Goal: Entertainment & Leisure: Consume media (video, audio)

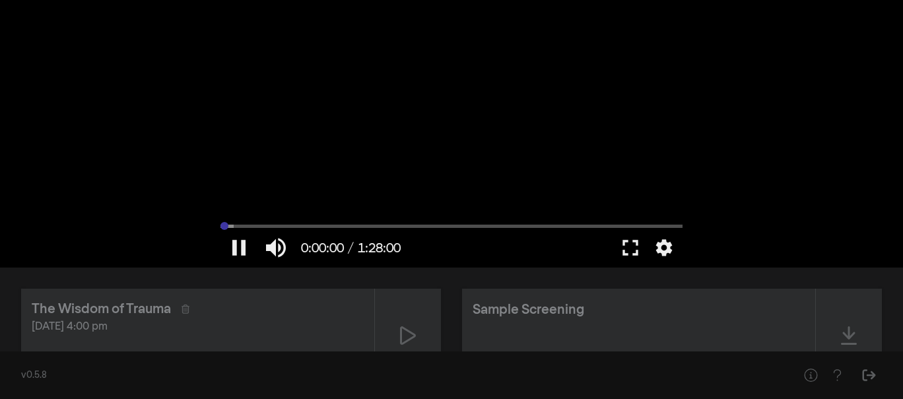
drag, startPoint x: 234, startPoint y: 228, endPoint x: 220, endPoint y: 227, distance: 13.9
click at [221, 227] on input "Seek" at bounding box center [452, 226] width 462 height 8
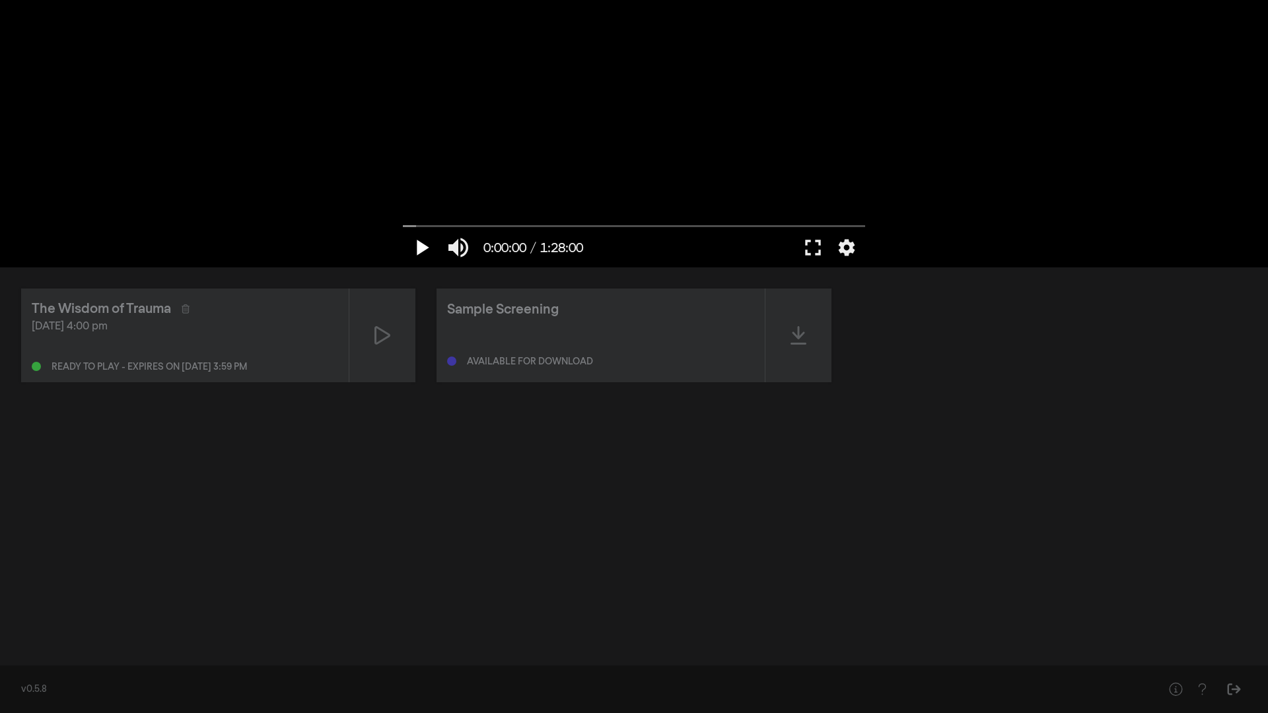
click at [427, 248] on button "play_arrow" at bounding box center [421, 248] width 37 height 40
click at [800, 250] on button "fullscreen" at bounding box center [812, 248] width 37 height 40
type input "5.515918"
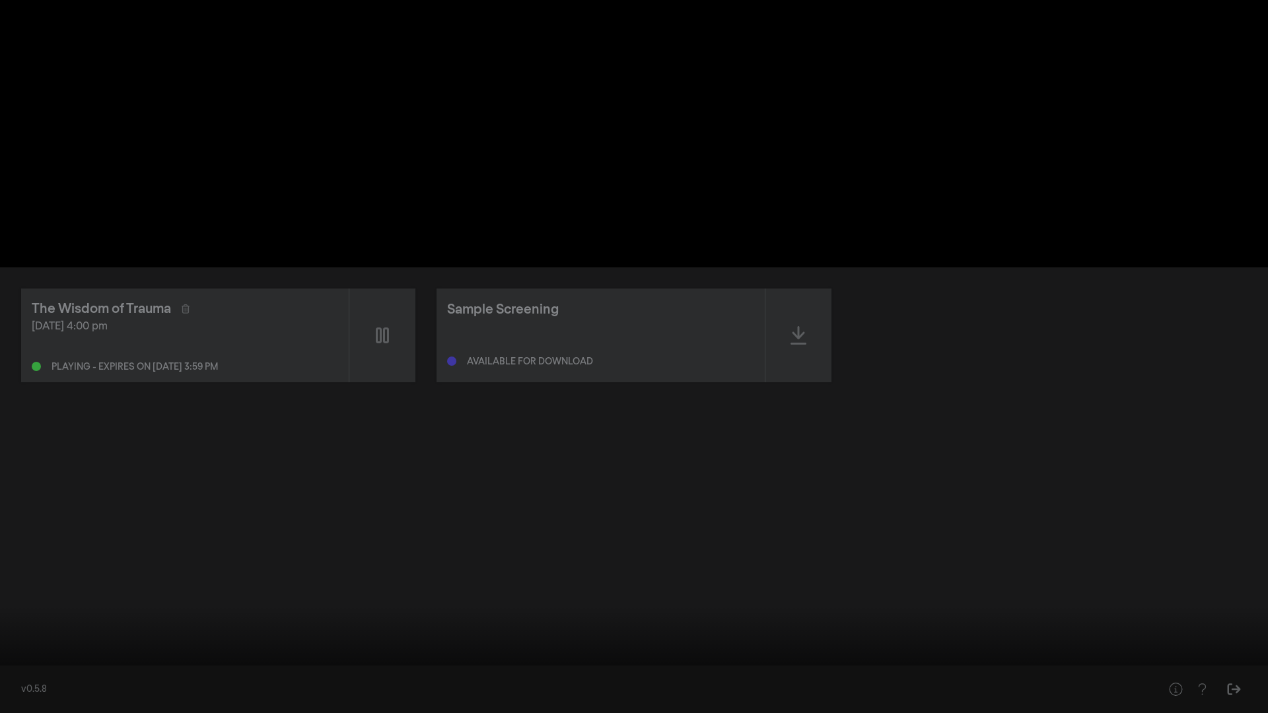
click at [903, 398] on button "fullscreen_exit" at bounding box center [1209, 694] width 37 height 40
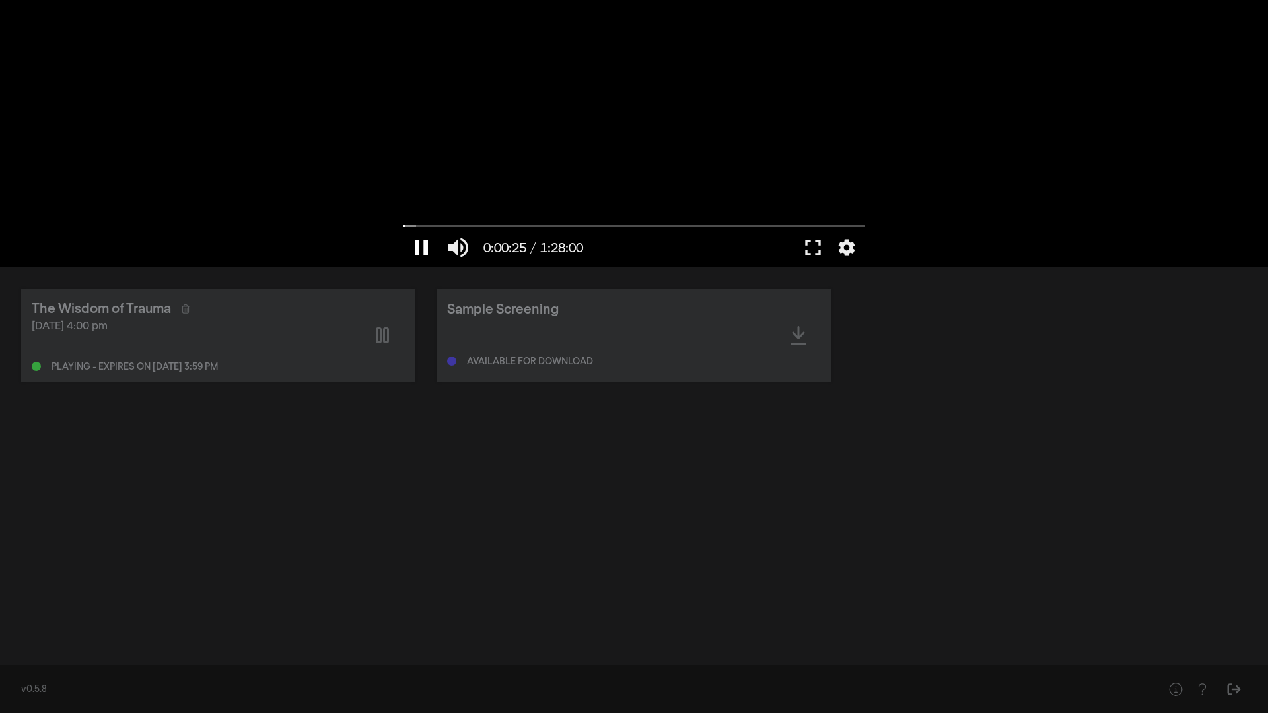
click at [425, 242] on button "pause" at bounding box center [421, 248] width 37 height 40
click at [802, 240] on button "fullscreen" at bounding box center [812, 248] width 37 height 40
click at [903, 398] on icon "Sign Out" at bounding box center [1233, 689] width 13 height 12
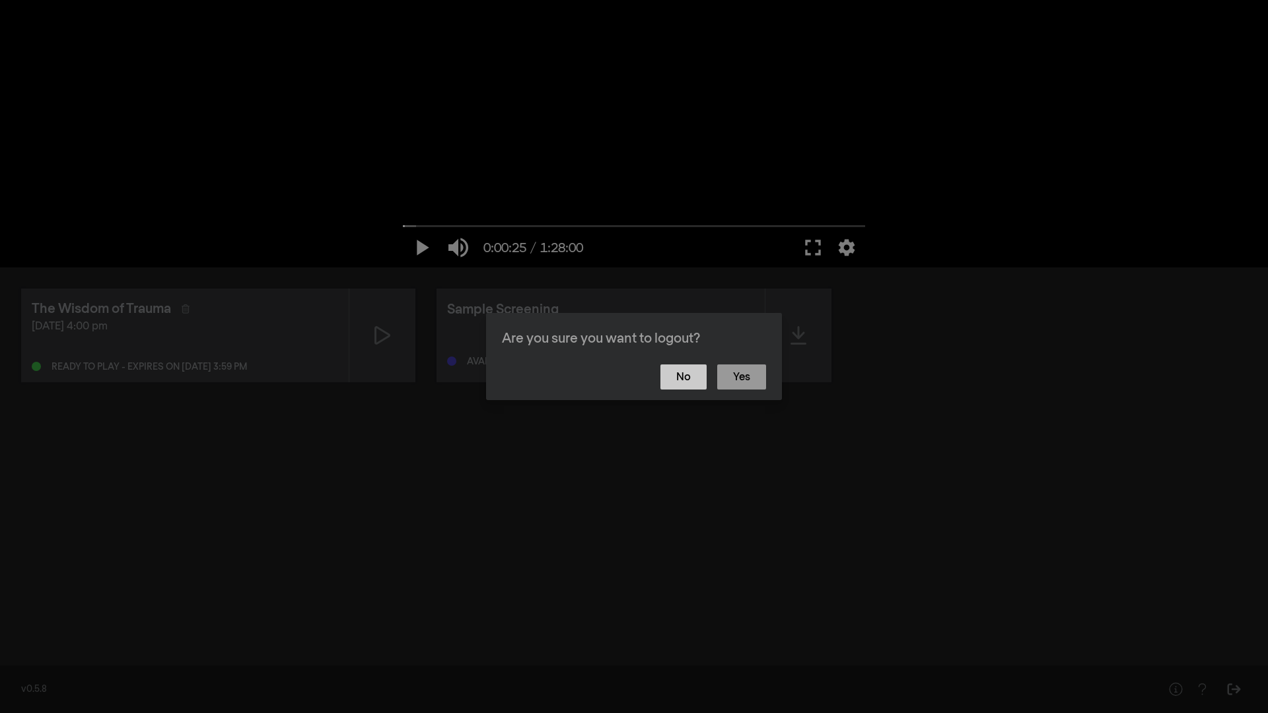
click at [687, 387] on button "No" at bounding box center [683, 377] width 46 height 25
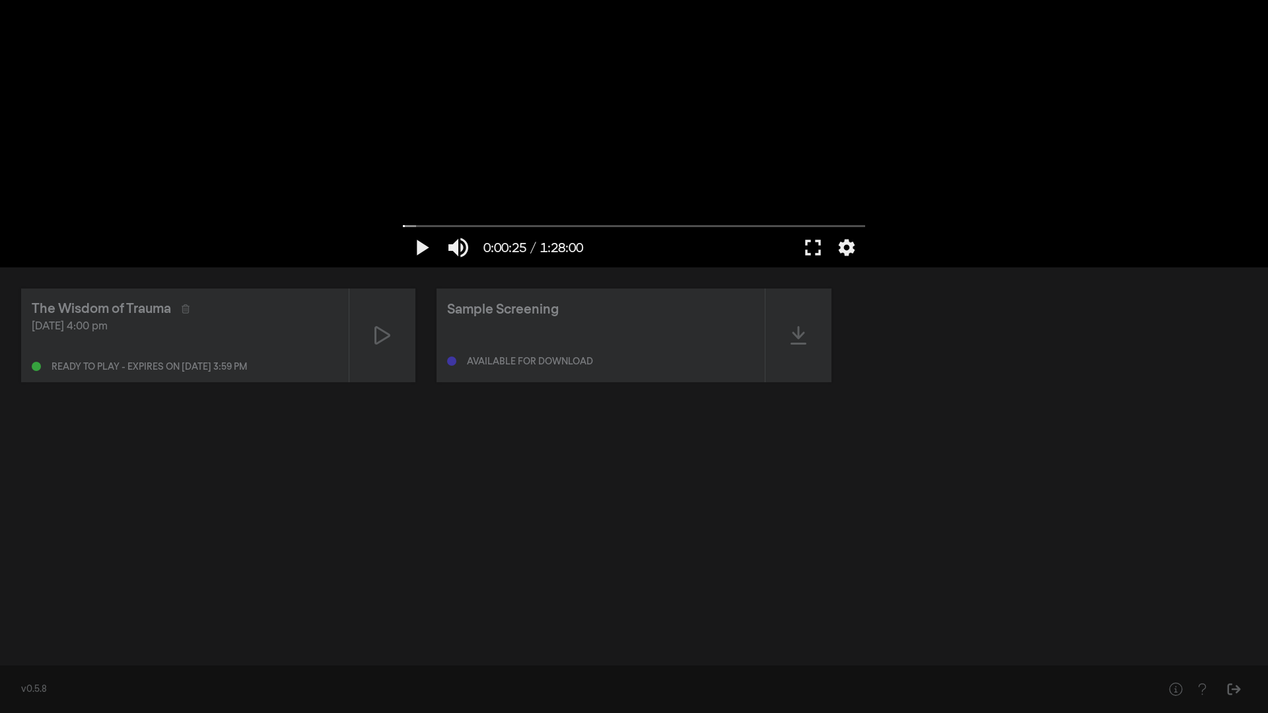
click at [903, 273] on div "The Wisdom of Trauma [DATE] 4:00 pm Ready to play - expires on [DATE] 3:59 pm S…" at bounding box center [634, 461] width 1268 height 389
click at [810, 239] on button "fullscreen" at bounding box center [812, 248] width 37 height 40
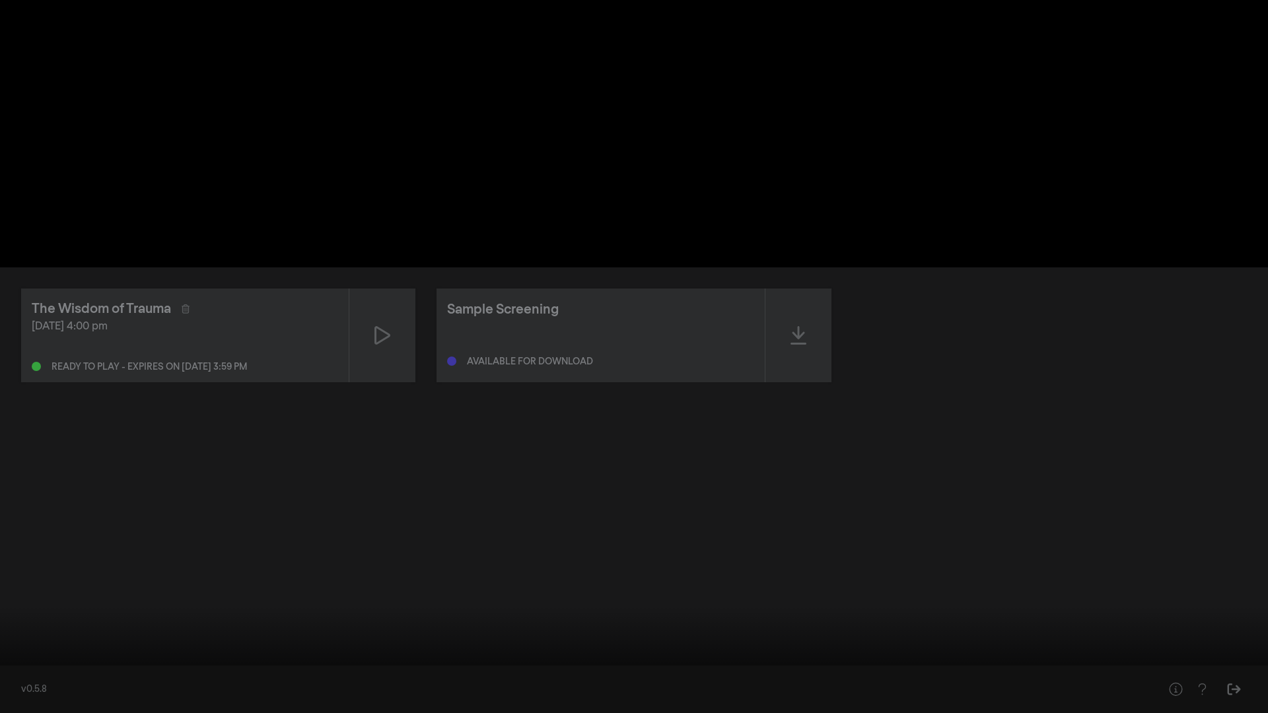
click at [25, 398] on button "play_arrow" at bounding box center [25, 694] width 37 height 40
click at [24, 398] on button "pause" at bounding box center [25, 694] width 37 height 40
drag, startPoint x: 29, startPoint y: 673, endPoint x: 0, endPoint y: 670, distance: 29.2
click at [7, 398] on input "Seek" at bounding box center [634, 672] width 1255 height 8
click at [30, 398] on button "play_arrow" at bounding box center [25, 694] width 37 height 40
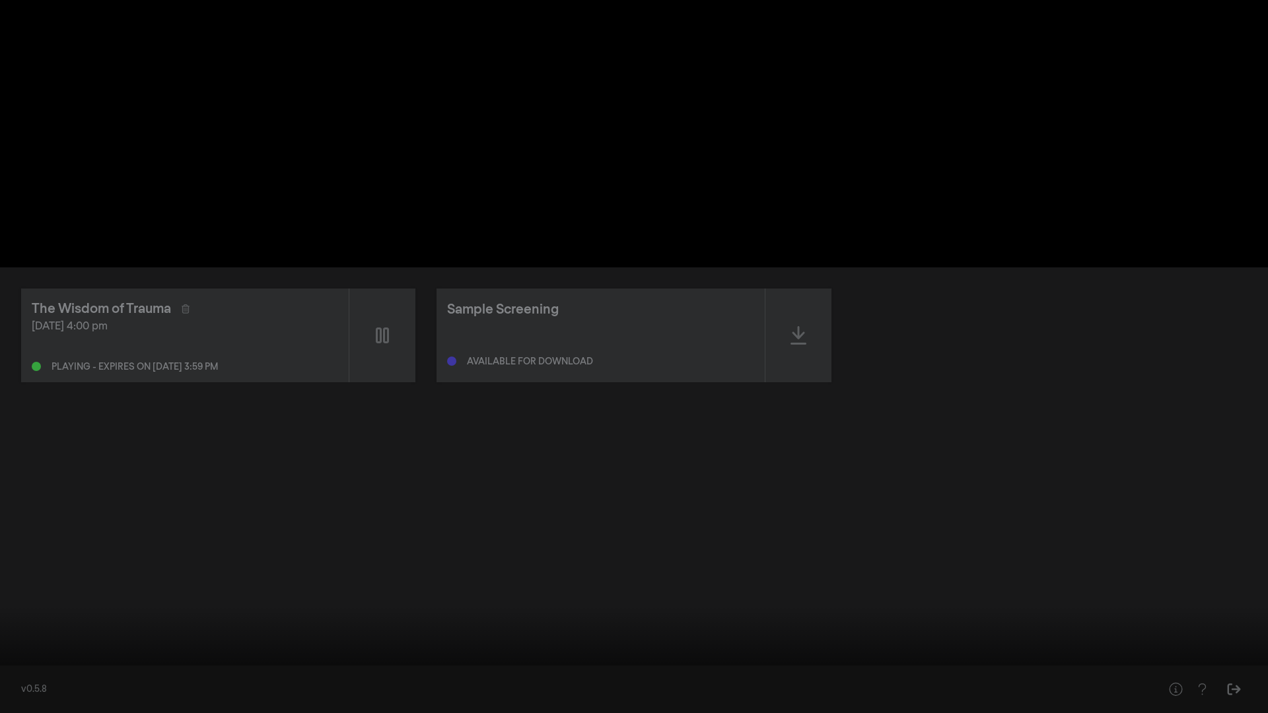
click at [316, 398] on div at bounding box center [634, 356] width 1268 height 713
click at [29, 398] on button "play_arrow" at bounding box center [25, 694] width 37 height 40
click at [22, 398] on button "pause" at bounding box center [25, 694] width 37 height 40
click at [22, 398] on button "play_arrow" at bounding box center [25, 694] width 37 height 40
click at [18, 398] on button "pause" at bounding box center [25, 694] width 37 height 40
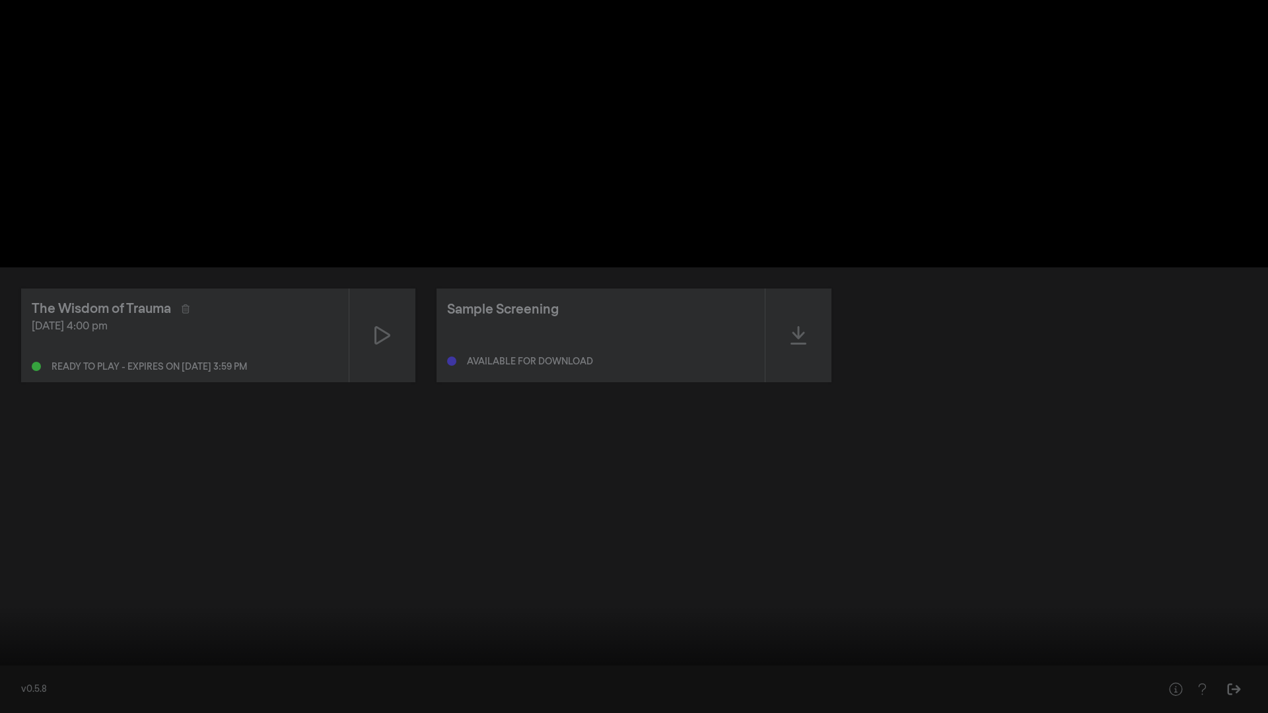
drag, startPoint x: 15, startPoint y: 669, endPoint x: 0, endPoint y: 672, distance: 15.5
click at [7, 398] on input "Seek" at bounding box center [634, 672] width 1255 height 8
click at [23, 398] on button "play_arrow" at bounding box center [25, 694] width 37 height 40
click at [24, 398] on button "pause" at bounding box center [25, 694] width 37 height 40
click at [28, 398] on button "play_arrow" at bounding box center [25, 694] width 37 height 40
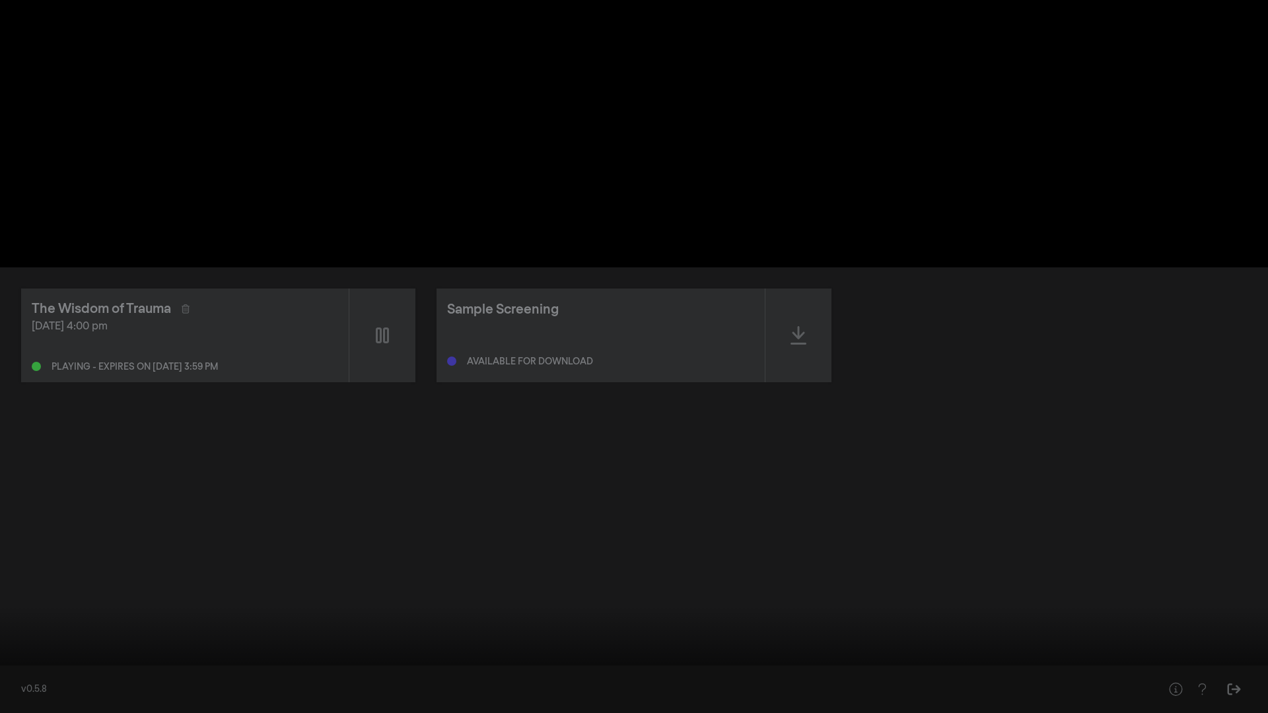
type input "5.444282"
